Goal: Task Accomplishment & Management: Use online tool/utility

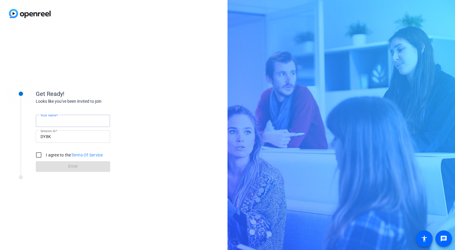
click at [70, 120] on input "Your name" at bounding box center [72, 121] width 65 height 7
type input "[PERSON_NAME]"
click at [37, 156] on input "I agree to the Terms Of Service" at bounding box center [39, 155] width 12 height 12
checkbox input "true"
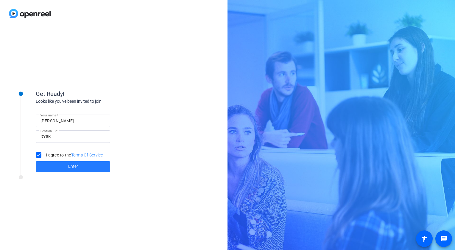
click at [62, 167] on span at bounding box center [73, 167] width 74 height 14
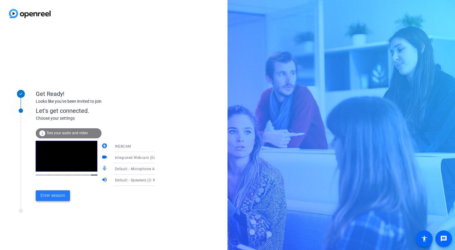
click at [44, 199] on span at bounding box center [53, 196] width 34 height 14
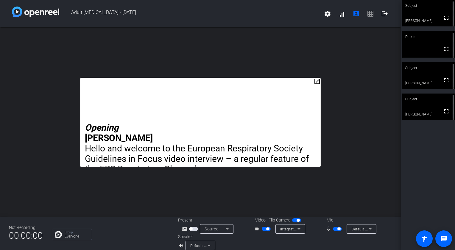
click at [367, 178] on div "open_in_new Opening [PERSON_NAME] Hello and welcome to the European Respiratory…" at bounding box center [200, 122] width 400 height 190
click at [221, 160] on p "Hello and welcome to the European Respiratory Society Guidelines in Focus video…" at bounding box center [200, 158] width 231 height 31
click at [381, 15] on mat-icon "logout" at bounding box center [384, 13] width 7 height 7
